Goal: Check status: Check status

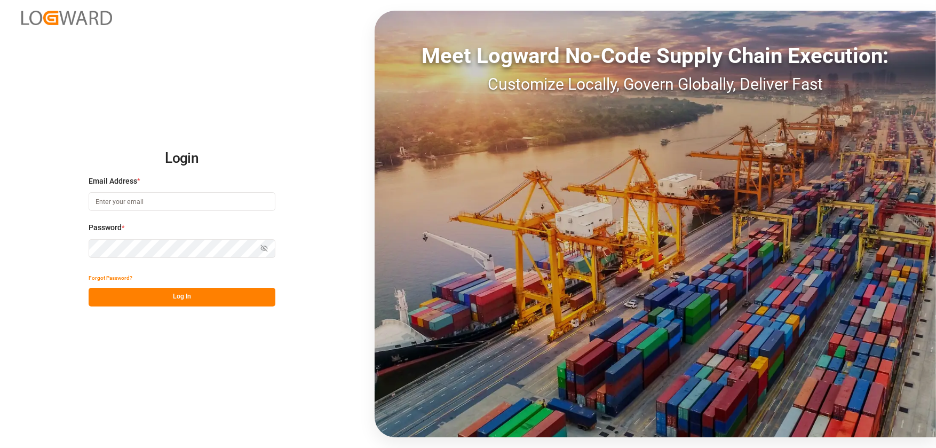
type input "[EMAIL_ADDRESS][DOMAIN_NAME]"
click at [217, 288] on button "Log In" at bounding box center [182, 297] width 187 height 19
type input "[EMAIL_ADDRESS][DOMAIN_NAME]"
click at [170, 308] on div "Login Email Address * [EMAIL_ADDRESS][DOMAIN_NAME] Password * Show password For…" at bounding box center [468, 224] width 936 height 448
click at [182, 303] on button "Log In" at bounding box center [182, 297] width 187 height 19
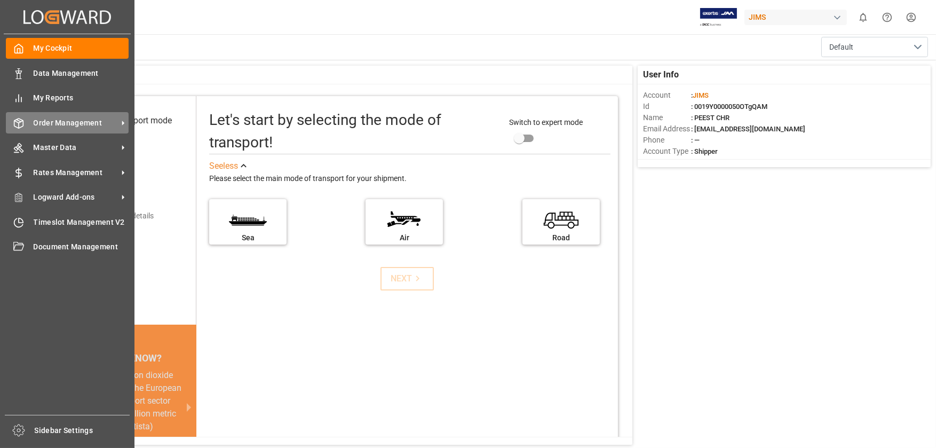
click at [123, 122] on icon at bounding box center [123, 123] width 2 height 5
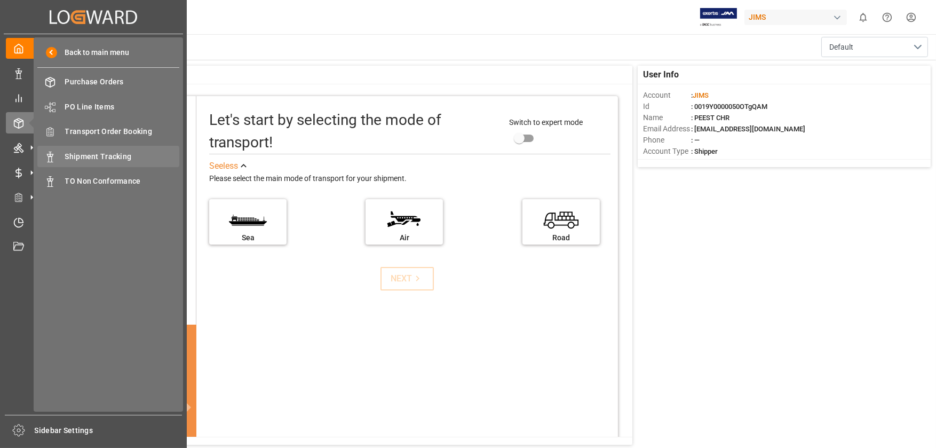
click at [113, 157] on span "Shipment Tracking" at bounding box center [122, 156] width 115 height 11
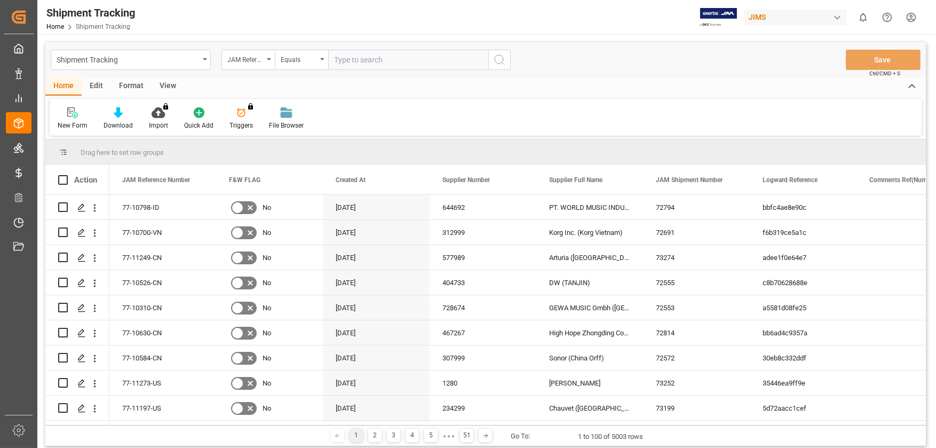
click at [409, 63] on input "text" at bounding box center [408, 60] width 160 height 20
type input "77-11243-US"
click at [502, 59] on icon "search button" at bounding box center [499, 59] width 13 height 13
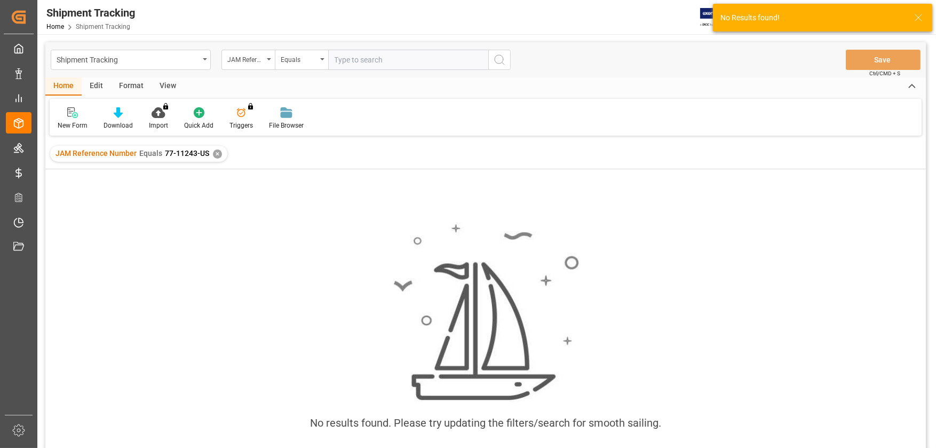
click at [359, 53] on input "text" at bounding box center [408, 60] width 160 height 20
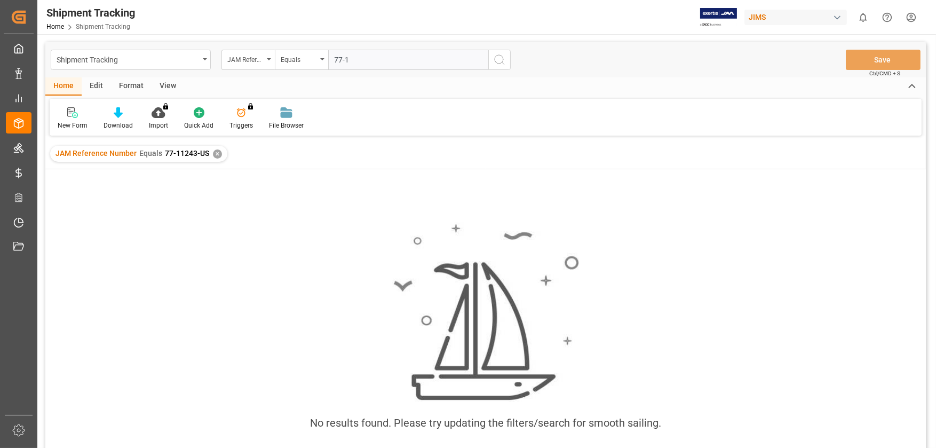
click at [395, 59] on input "77-1" at bounding box center [408, 60] width 160 height 20
type input "77-11243-US"
click at [499, 63] on icon "search button" at bounding box center [499, 59] width 13 height 13
